Goal: Transaction & Acquisition: Subscribe to service/newsletter

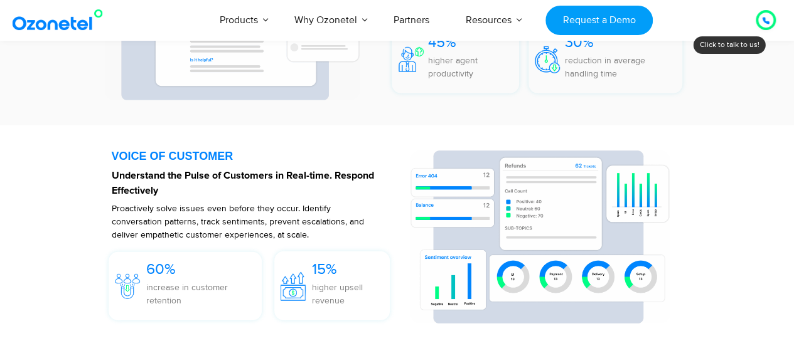
scroll to position [1892, 0]
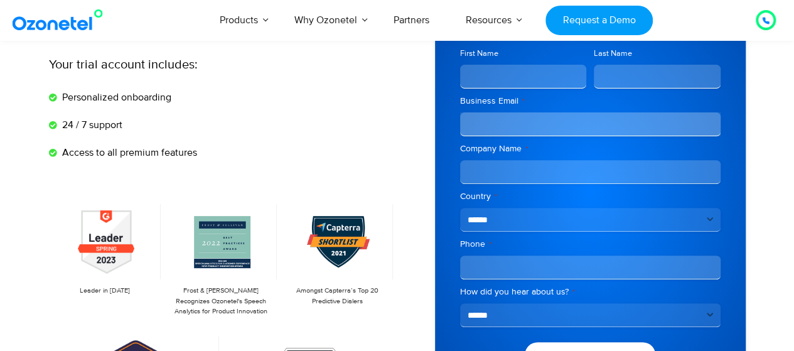
scroll to position [125, 0]
